Goal: Navigation & Orientation: Find specific page/section

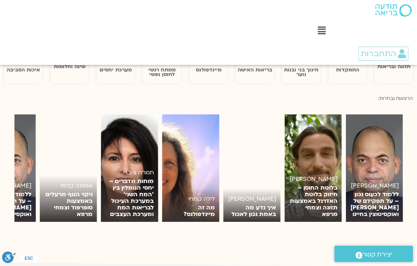
scroll to position [826, 0]
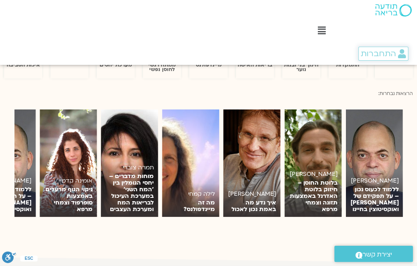
click at [382, 52] on span "התחברות" at bounding box center [378, 53] width 35 height 9
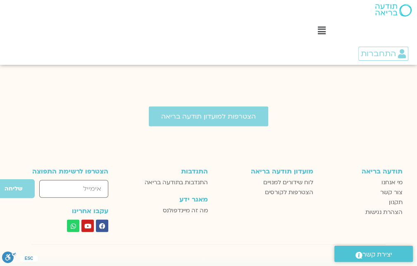
scroll to position [1487, 0]
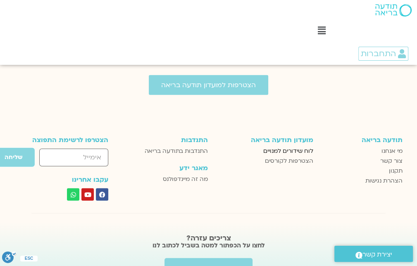
click at [297, 146] on span "לוח שידורים למנויים" at bounding box center [288, 151] width 50 height 10
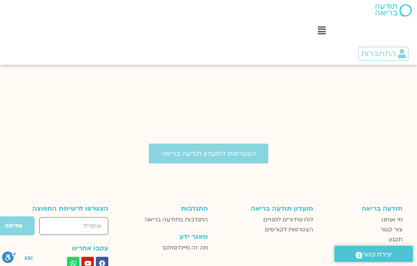
scroll to position [1513, 0]
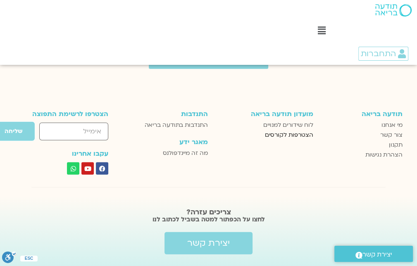
click at [301, 130] on span "הצטרפות לקורסים" at bounding box center [289, 135] width 48 height 10
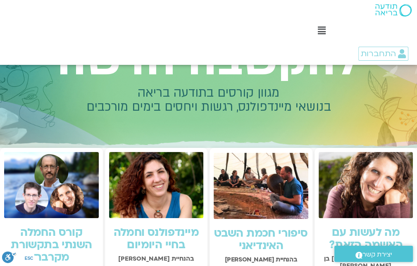
scroll to position [124, 0]
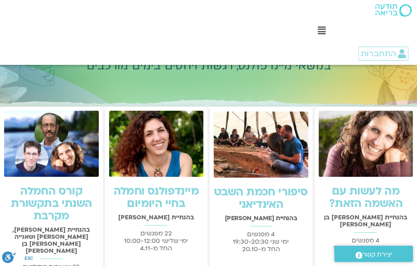
click at [323, 29] on icon at bounding box center [322, 30] width 8 height 9
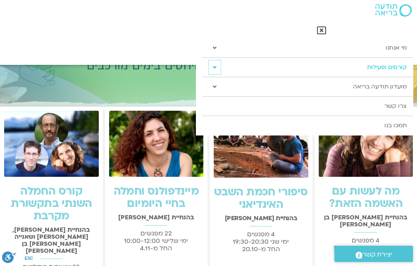
click at [215, 66] on icon at bounding box center [215, 67] width 4 height 6
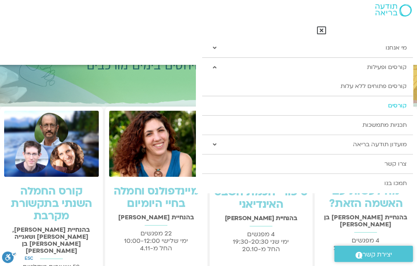
click at [395, 105] on link "קורסים" at bounding box center [307, 105] width 211 height 19
click at [390, 124] on link "תכניות מתמשכות" at bounding box center [307, 125] width 211 height 19
click at [387, 67] on link "קורסים ופעילות" at bounding box center [307, 67] width 211 height 19
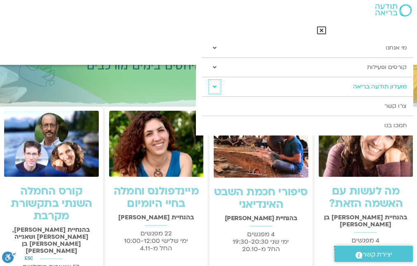
click at [213, 86] on icon at bounding box center [215, 87] width 4 height 6
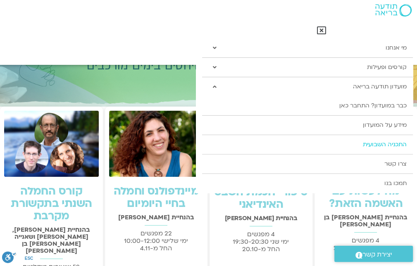
click at [377, 142] on link "התכניה השבועית" at bounding box center [307, 144] width 211 height 19
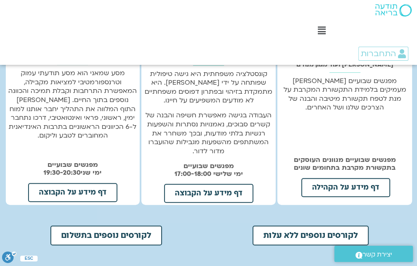
scroll to position [330, 0]
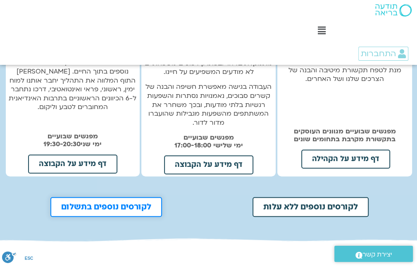
click at [123, 204] on span "לקורסים נוספים בתשלום" at bounding box center [106, 207] width 90 height 8
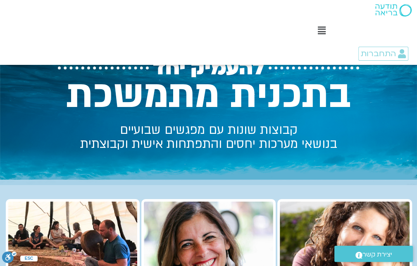
scroll to position [0, 0]
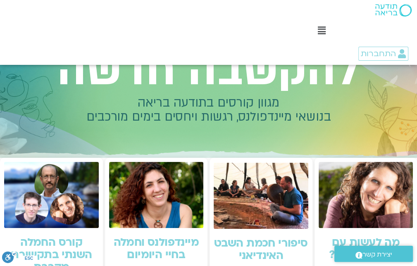
scroll to position [83, 0]
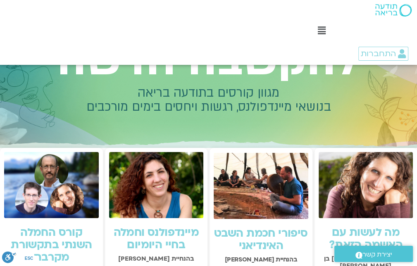
click at [382, 254] on span "יצירת קשר" at bounding box center [377, 254] width 30 height 11
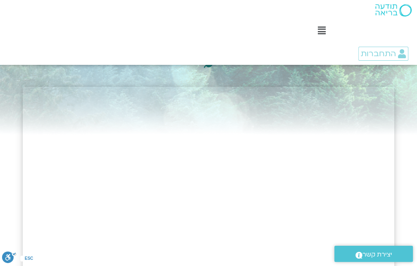
scroll to position [83, 0]
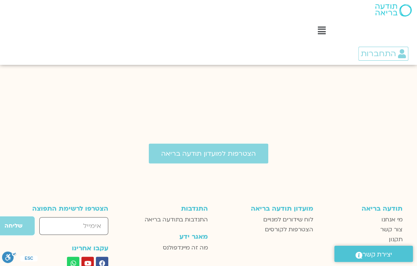
scroll to position [1513, 0]
